Goal: Transaction & Acquisition: Purchase product/service

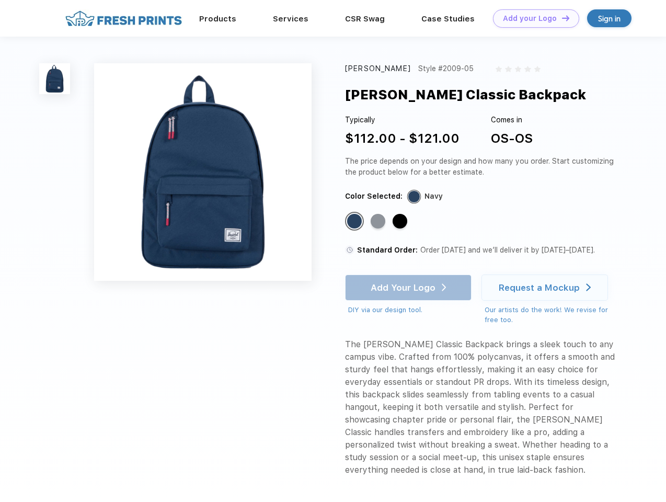
click at [532, 18] on link "Add your Logo Design Tool" at bounding box center [536, 18] width 86 height 18
click at [0, 0] on div "Design Tool" at bounding box center [0, 0] width 0 height 0
click at [561, 18] on link "Add your Logo Design Tool" at bounding box center [536, 18] width 86 height 18
click at [55, 78] on img at bounding box center [54, 78] width 31 height 31
click at [356, 222] on div "Standard Color" at bounding box center [354, 221] width 15 height 15
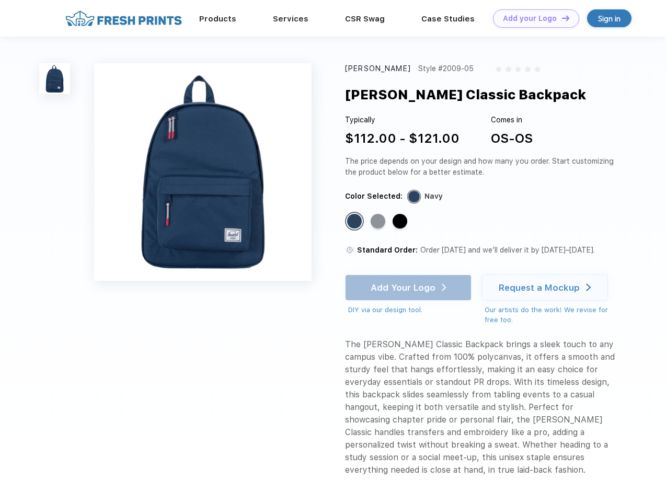
click at [379, 222] on div "Standard Color" at bounding box center [378, 221] width 15 height 15
click at [401, 222] on div "Standard Color" at bounding box center [400, 221] width 15 height 15
click at [410, 288] on div "Add Your Logo DIY via our design tool. Ah shoot! This product isn't up in our d…" at bounding box center [408, 295] width 127 height 41
click at [547, 288] on div "Request a Mockup" at bounding box center [539, 287] width 81 height 10
